Goal: Transaction & Acquisition: Purchase product/service

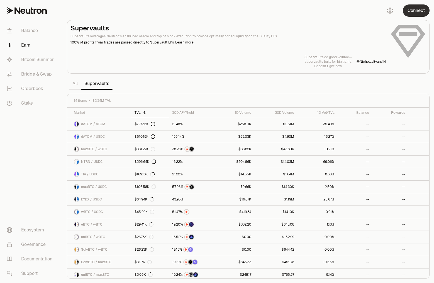
click at [421, 9] on button "Connect" at bounding box center [416, 10] width 27 height 12
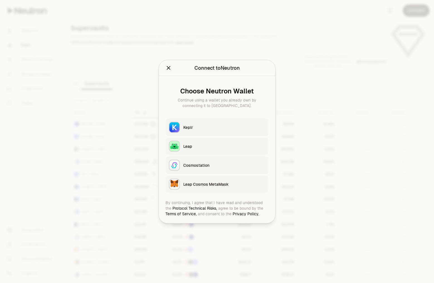
click at [207, 131] on button "Keplr" at bounding box center [216, 127] width 103 height 18
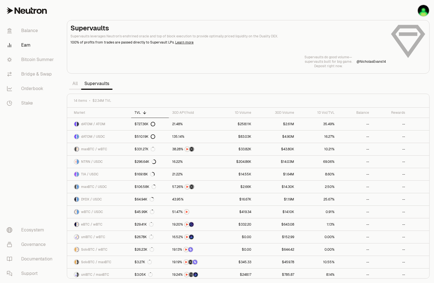
click at [364, 86] on section "Supervaults Supervaults leverages Neutron's enshrined oracle and top of block e…" at bounding box center [248, 141] width 372 height 283
click at [92, 140] on link "dATOM / USDC" at bounding box center [99, 136] width 64 height 12
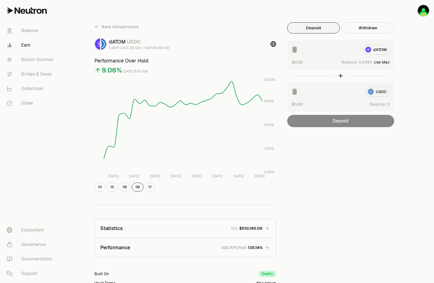
click at [383, 63] on button "Use Max" at bounding box center [382, 62] width 16 height 6
type input "********"
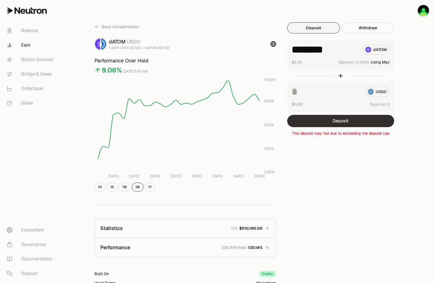
click at [349, 120] on button "Deposit" at bounding box center [340, 121] width 107 height 12
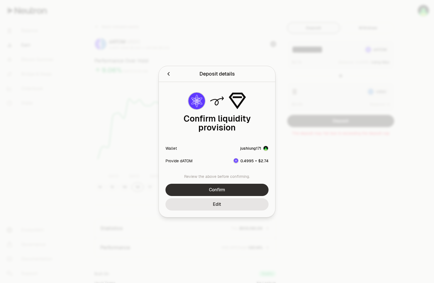
click at [236, 188] on button "Confirm" at bounding box center [216, 190] width 103 height 12
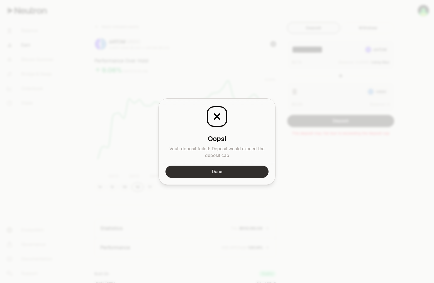
click at [232, 172] on button "Done" at bounding box center [216, 171] width 103 height 12
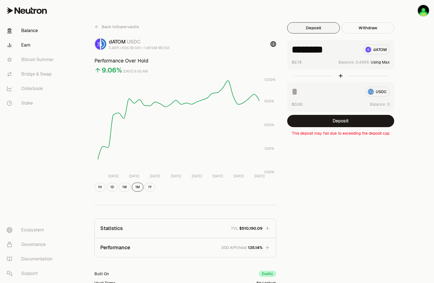
click at [29, 29] on link "Balance" at bounding box center [31, 30] width 58 height 14
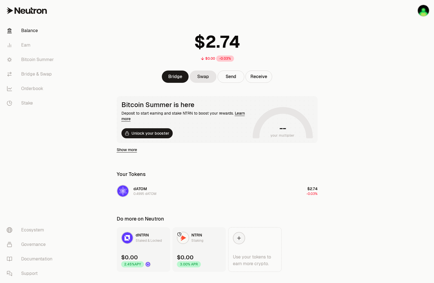
scroll to position [23, 0]
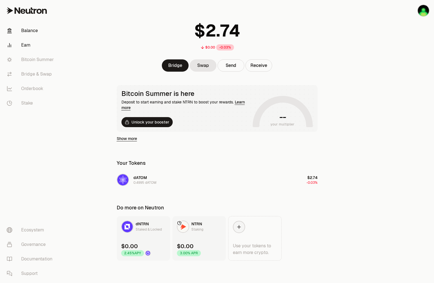
click at [34, 47] on link "Earn" at bounding box center [31, 45] width 58 height 14
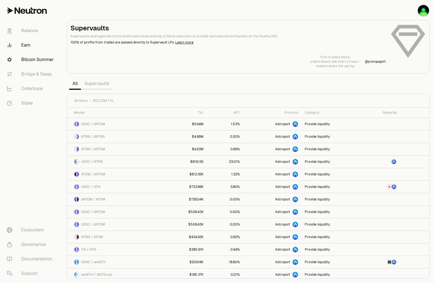
click at [39, 60] on link "Bitcoin Summer" at bounding box center [31, 59] width 58 height 14
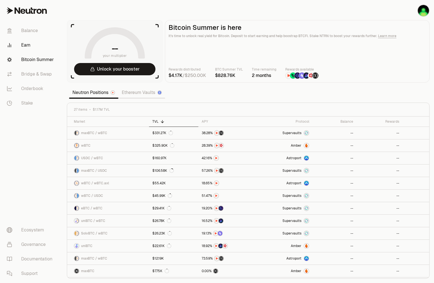
click at [33, 45] on link "Earn" at bounding box center [31, 45] width 58 height 14
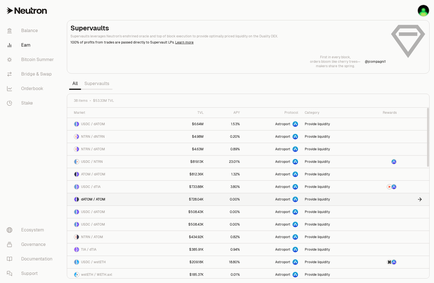
click at [101, 199] on span "dATOM / ATOM" at bounding box center [93, 199] width 24 height 4
click at [90, 85] on link "Supervaults" at bounding box center [96, 83] width 31 height 11
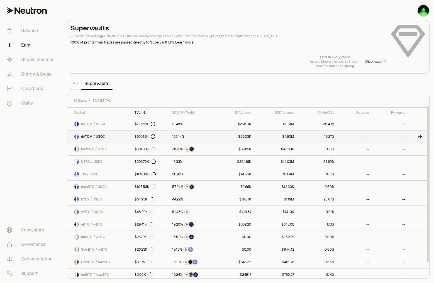
click at [110, 136] on link "dATOM / USDC" at bounding box center [99, 136] width 64 height 12
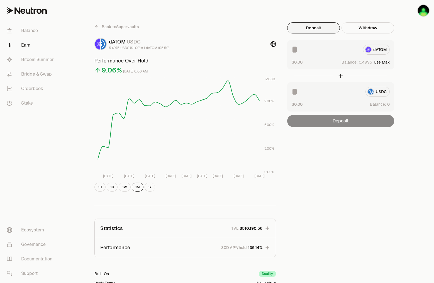
click at [382, 62] on button "Use Max" at bounding box center [382, 62] width 16 height 6
type input "********"
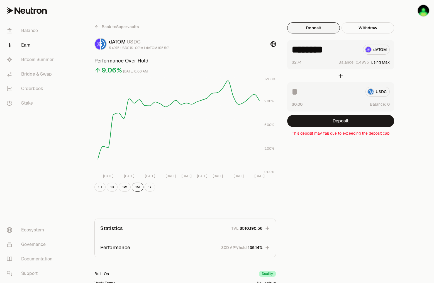
click at [99, 26] on link "Back to Supervaults" at bounding box center [116, 26] width 45 height 9
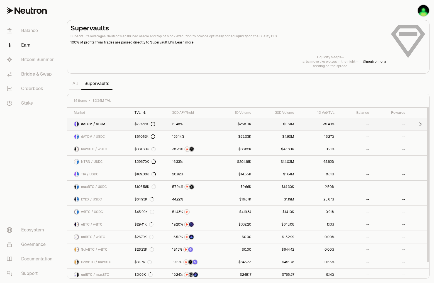
click at [111, 123] on link "dATOM / ATOM" at bounding box center [99, 124] width 64 height 12
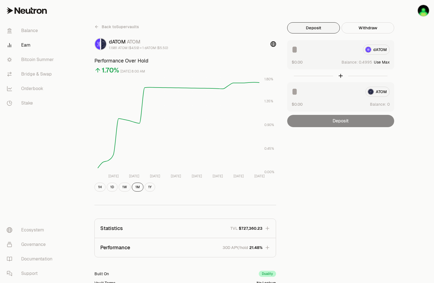
click at [357, 61] on span "Balance:" at bounding box center [349, 62] width 16 height 6
click at [383, 63] on button "Use Max" at bounding box center [382, 62] width 16 height 6
type input "********"
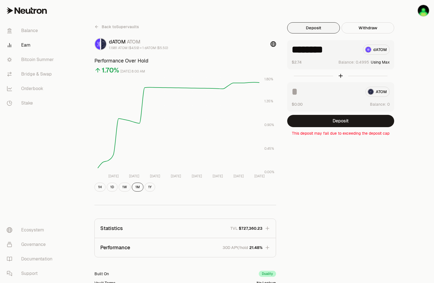
click at [373, 49] on div "******** dATOM" at bounding box center [341, 50] width 98 height 10
click at [98, 26] on icon at bounding box center [96, 27] width 4 height 4
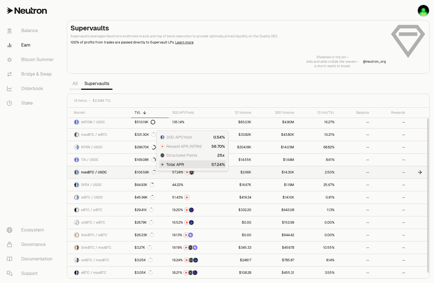
scroll to position [15, 0]
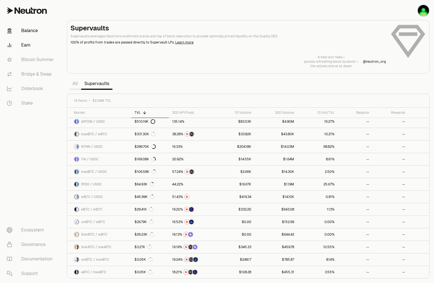
click at [35, 31] on link "Balance" at bounding box center [31, 30] width 58 height 14
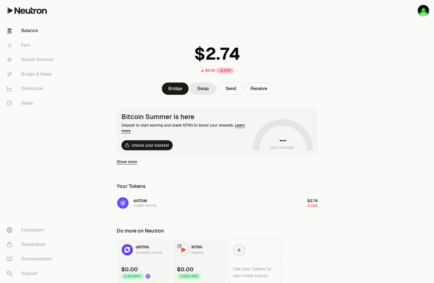
click at [200, 90] on link "Swap" at bounding box center [203, 88] width 27 height 12
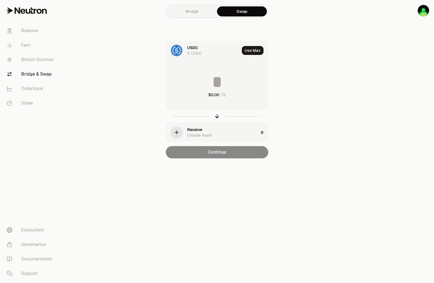
click at [180, 50] on img at bounding box center [176, 50] width 11 height 11
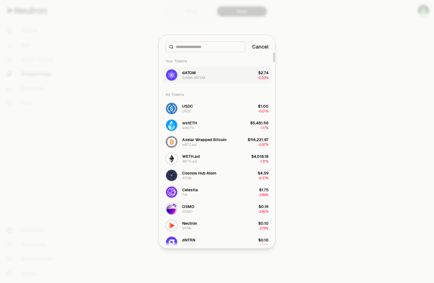
click at [223, 77] on button "dATOM 0.4995 dATOM $2.74 -0.03%" at bounding box center [217, 75] width 110 height 17
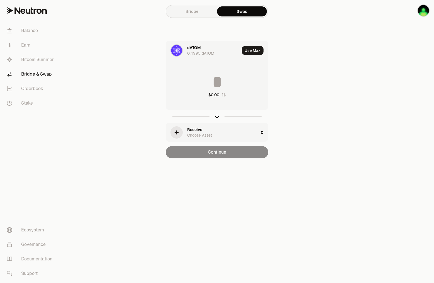
click at [195, 130] on div "Receive" at bounding box center [194, 130] width 15 height 6
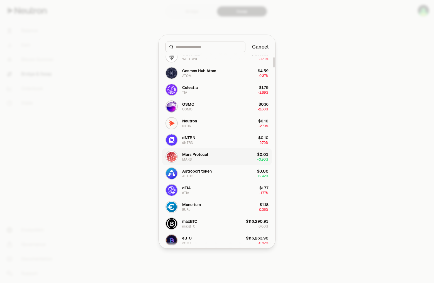
scroll to position [108, 0]
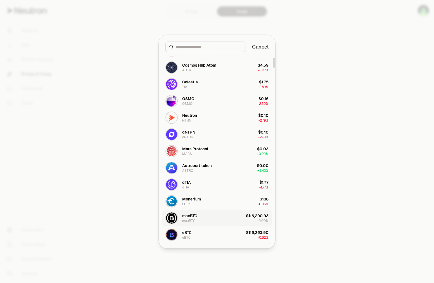
click at [207, 218] on button "maxBTC maxBTC $116,290.93 0.00%" at bounding box center [217, 217] width 110 height 17
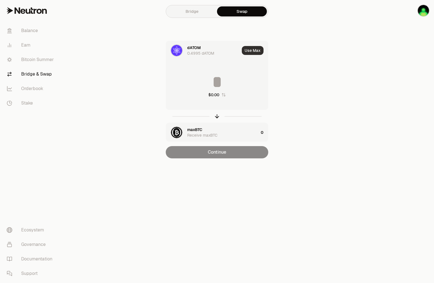
click at [252, 52] on button "Use Max" at bounding box center [253, 50] width 22 height 9
type input "********"
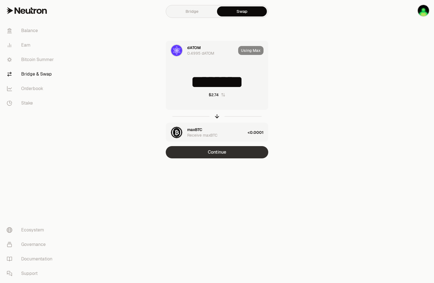
click at [225, 153] on button "Continue" at bounding box center [217, 152] width 102 height 12
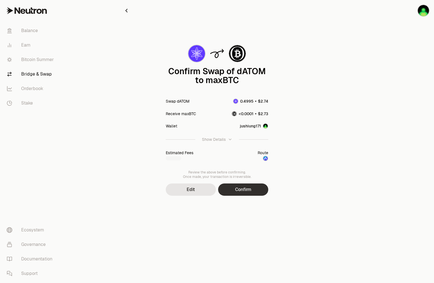
click at [245, 188] on button "Confirm" at bounding box center [243, 189] width 50 height 12
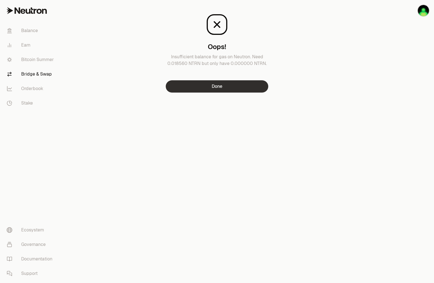
click at [226, 87] on button "Done" at bounding box center [217, 86] width 102 height 12
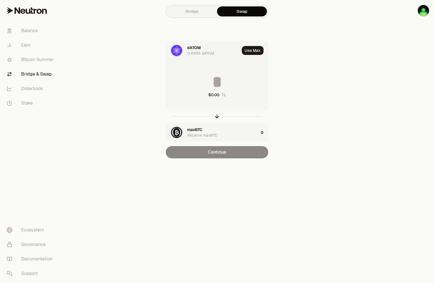
click at [306, 84] on div "dATOM 0.4995 dATOM Use Max $0.00 maxBTC Receive maxBTC 0 Continue" at bounding box center [216, 100] width 187 height 118
click at [195, 13] on link "Bridge" at bounding box center [192, 11] width 50 height 10
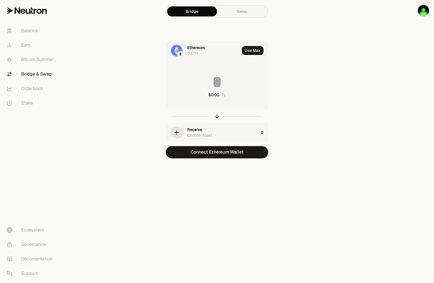
click at [235, 9] on link "Swap" at bounding box center [242, 11] width 50 height 10
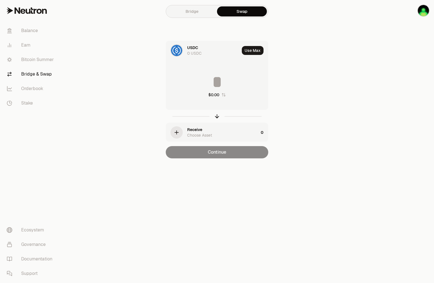
click at [186, 53] on div "USDC 0 USDC" at bounding box center [203, 50] width 74 height 19
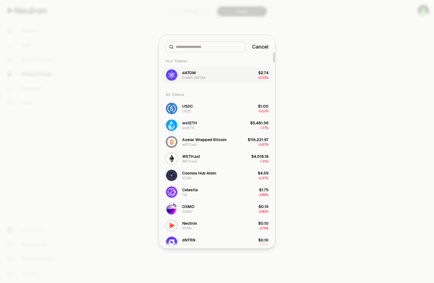
click at [222, 75] on button "dATOM 0.4995 dATOM $2.74 -0.03%" at bounding box center [217, 75] width 110 height 17
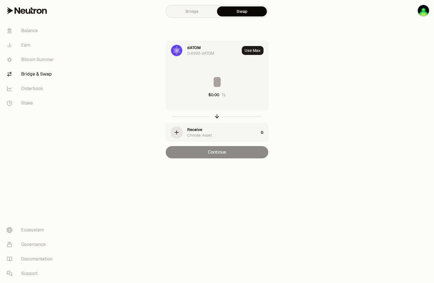
click at [201, 134] on div "Choose Asset" at bounding box center [199, 135] width 25 height 6
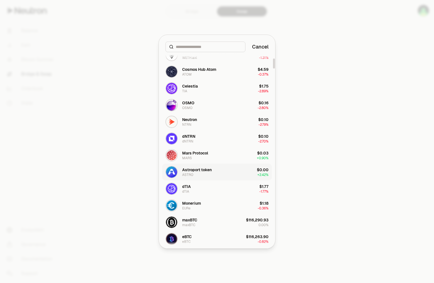
scroll to position [119, 0]
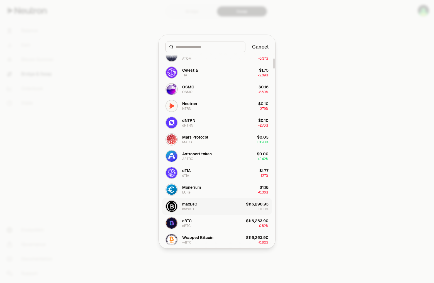
click at [213, 206] on button "maxBTC maxBTC $116,290.93 0.00%" at bounding box center [217, 206] width 110 height 17
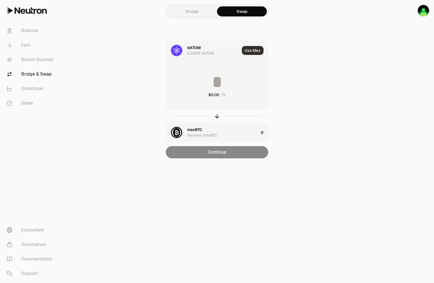
click at [256, 51] on button "Use Max" at bounding box center [253, 50] width 22 height 9
type input "********"
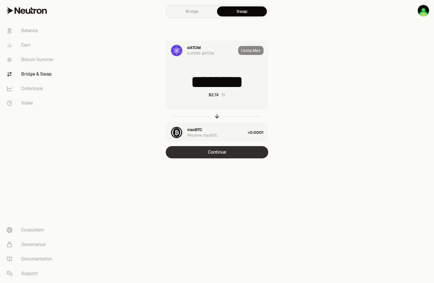
click at [226, 153] on button "Continue" at bounding box center [217, 152] width 102 height 12
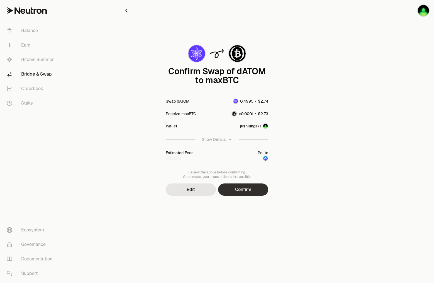
click at [250, 189] on button "Confirm" at bounding box center [243, 189] width 50 height 12
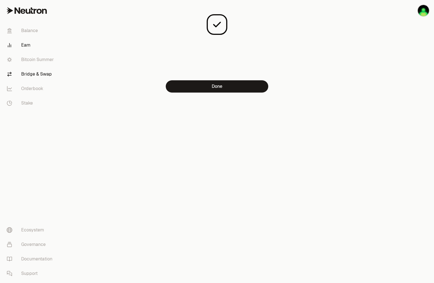
click at [30, 45] on link "Earn" at bounding box center [31, 45] width 58 height 14
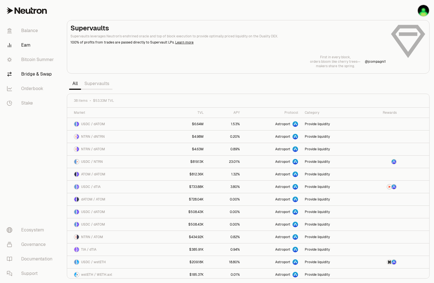
click at [33, 75] on link "Bridge & Swap" at bounding box center [31, 74] width 58 height 14
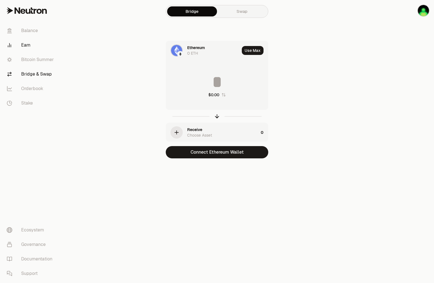
click at [25, 45] on link "Earn" at bounding box center [31, 45] width 58 height 14
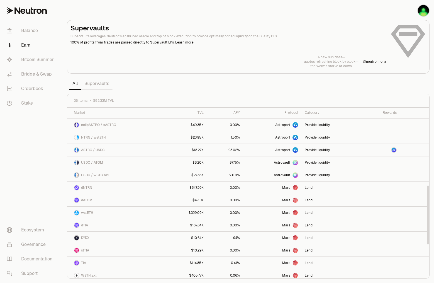
scroll to position [225, 0]
click at [40, 59] on link "Bitcoin Summer" at bounding box center [31, 59] width 58 height 14
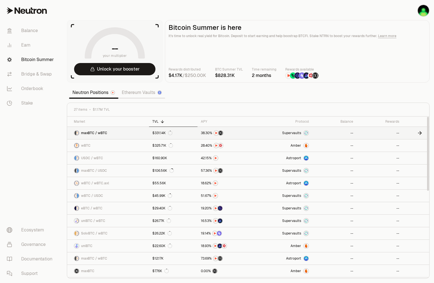
click at [124, 133] on link "maxBTC / wBTC" at bounding box center [108, 133] width 82 height 12
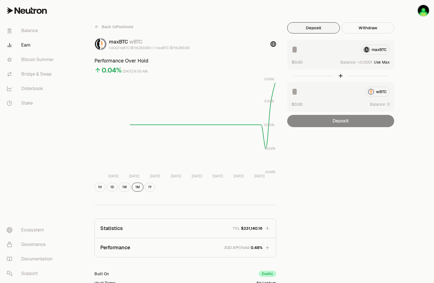
click at [384, 62] on button "Use Max" at bounding box center [382, 62] width 16 height 6
type input "**********"
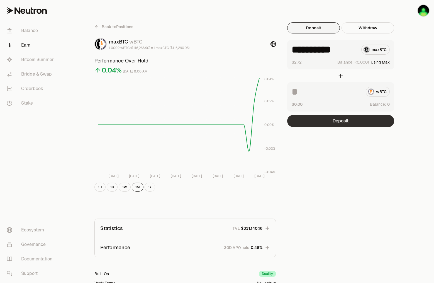
click at [336, 123] on button "Deposit" at bounding box center [340, 121] width 107 height 12
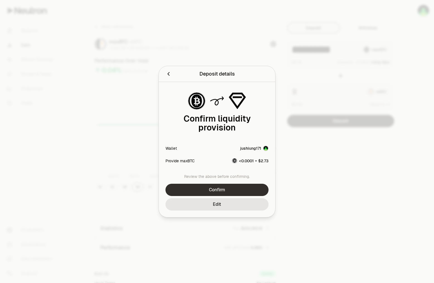
click at [237, 186] on button "Confirm" at bounding box center [216, 190] width 103 height 12
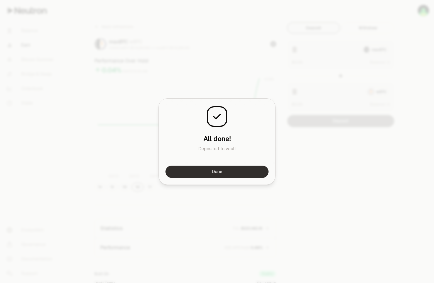
click at [236, 171] on button "Done" at bounding box center [216, 171] width 103 height 12
